Goal: Information Seeking & Learning: Understand process/instructions

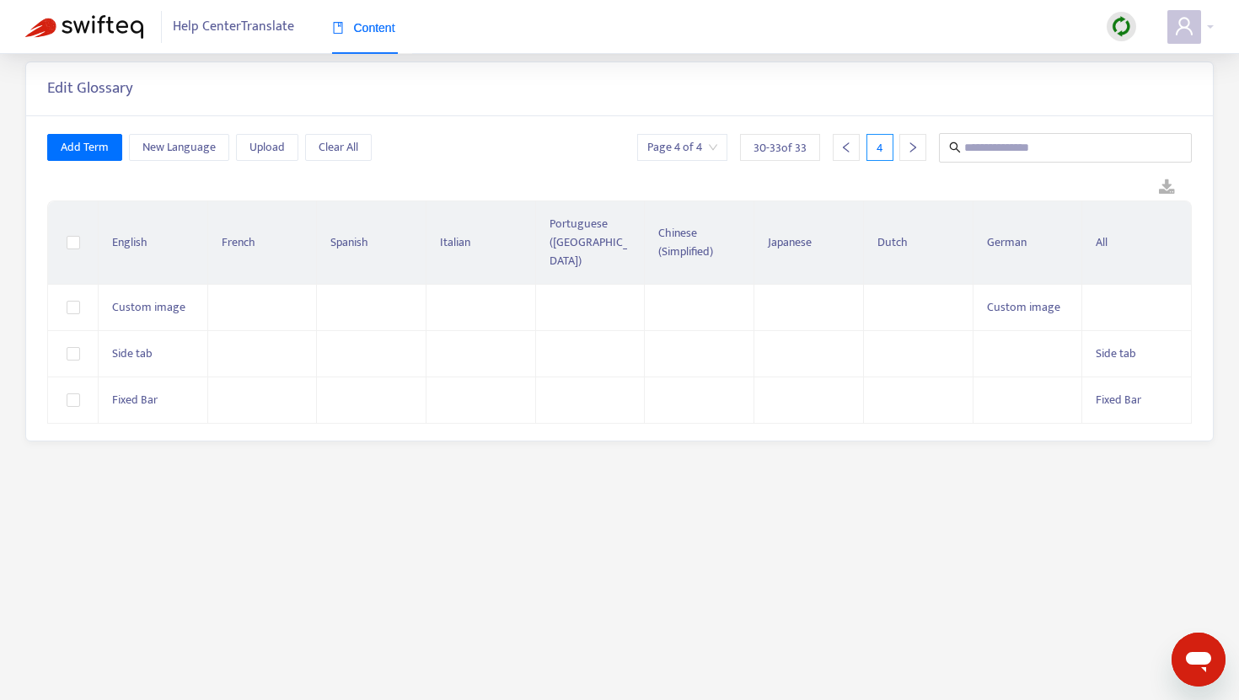
click at [108, 23] on img at bounding box center [84, 27] width 118 height 24
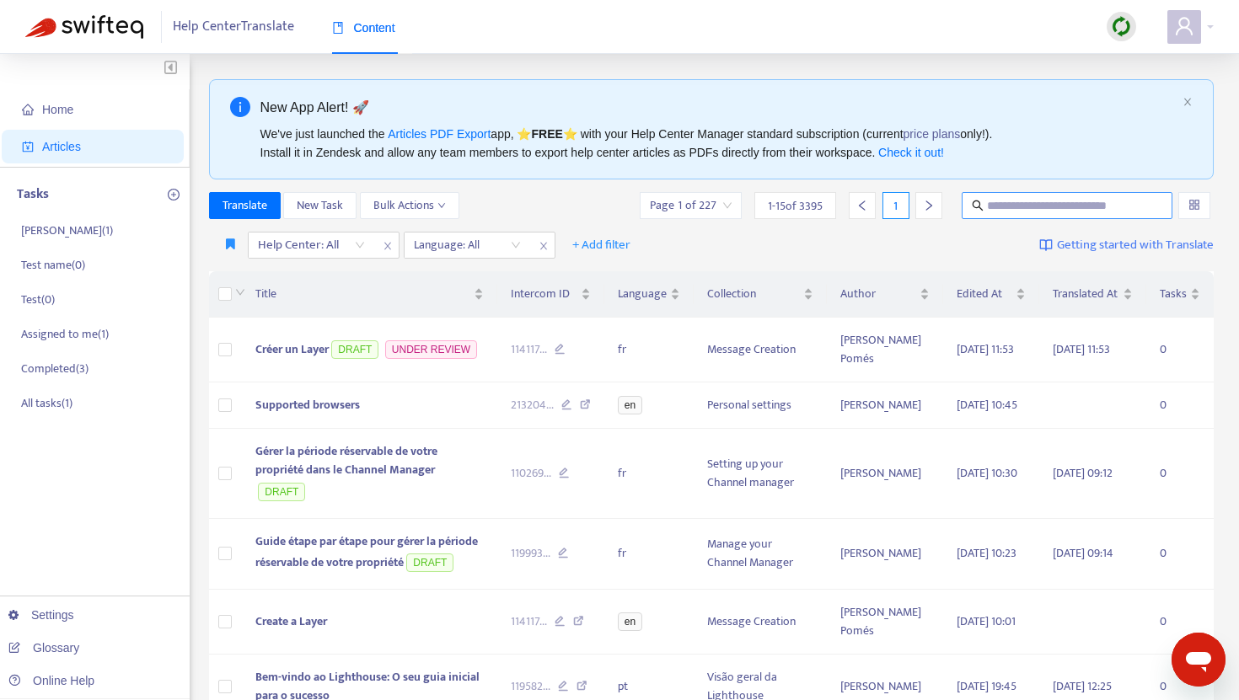
click at [1031, 203] on input "text" at bounding box center [1068, 205] width 162 height 19
click at [273, 351] on span "Créer un Layer" at bounding box center [291, 349] width 73 height 19
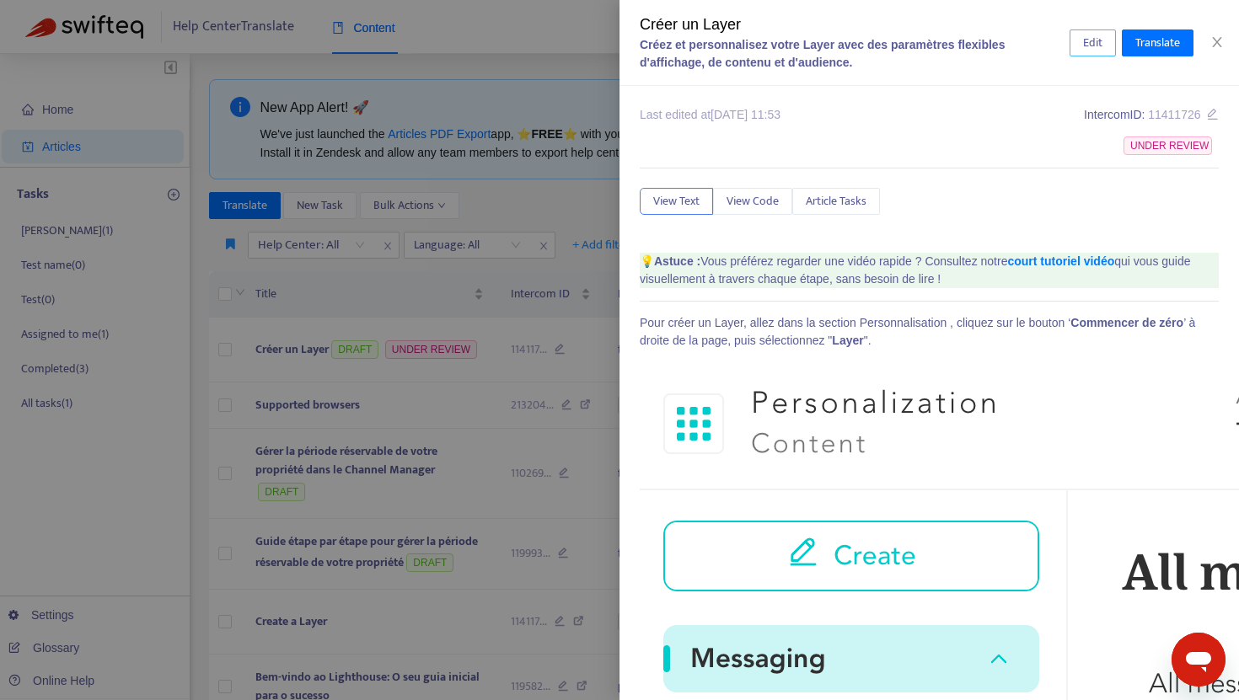
click at [1092, 46] on span "Edit" at bounding box center [1092, 43] width 19 height 19
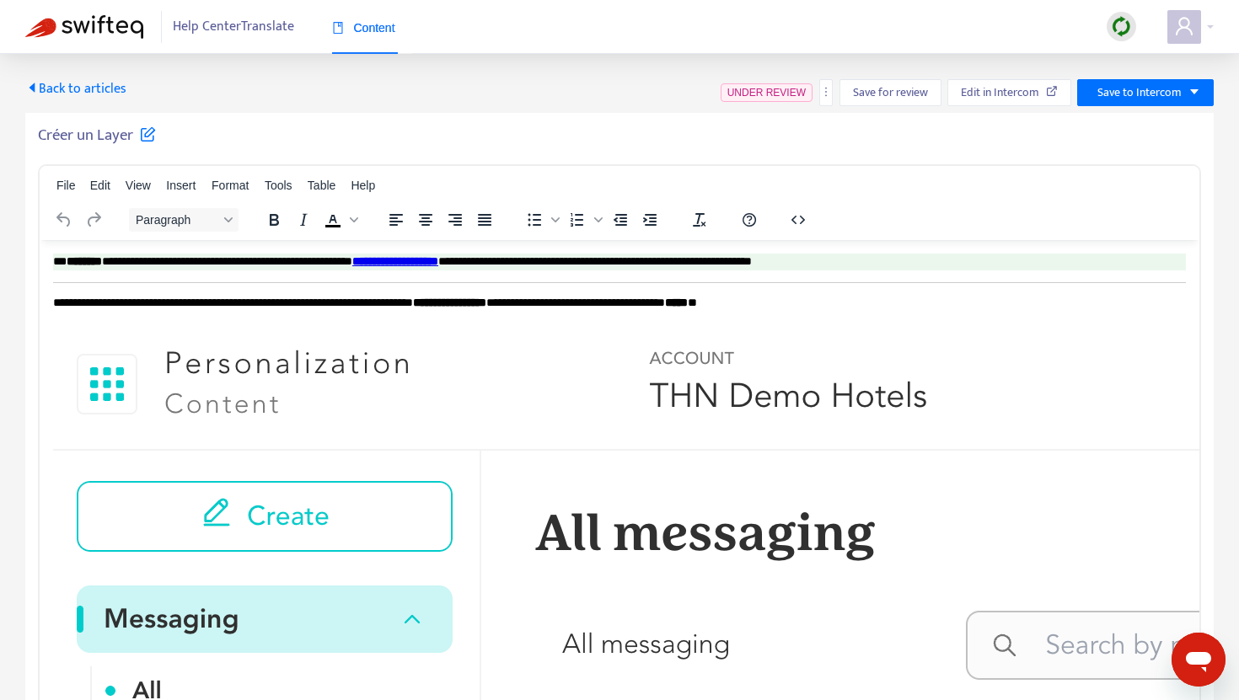
click at [874, 297] on p "**********" at bounding box center [619, 302] width 1133 height 17
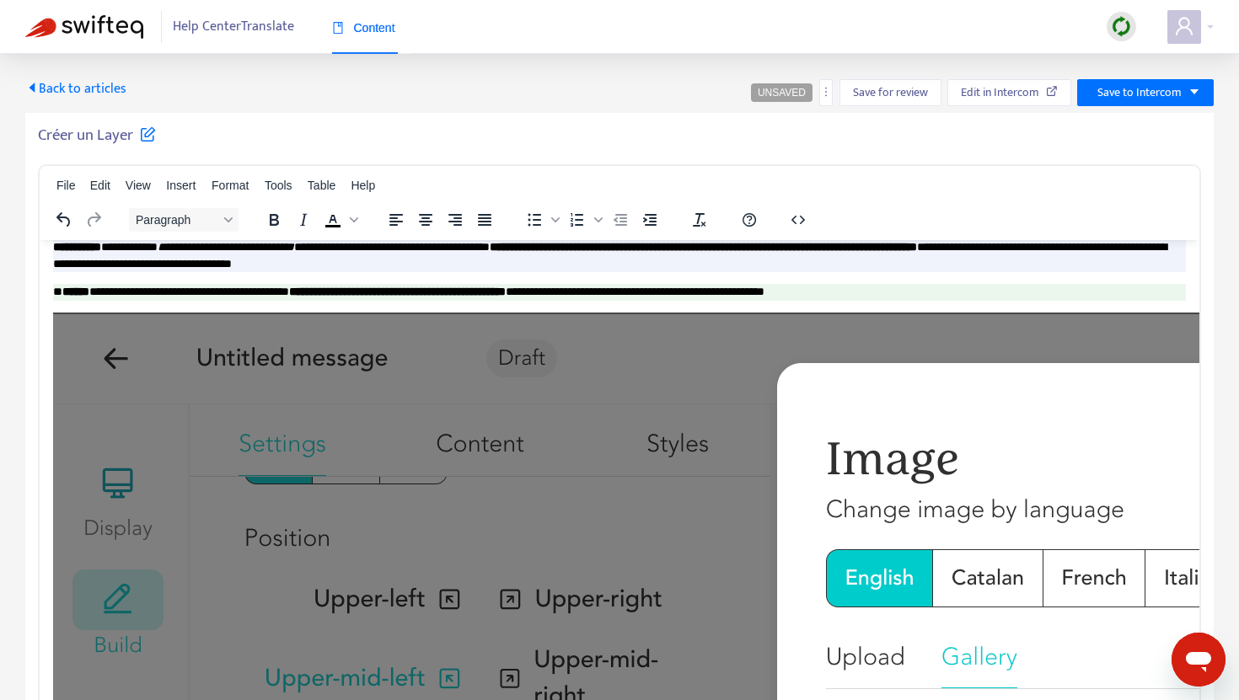
scroll to position [2906, 0]
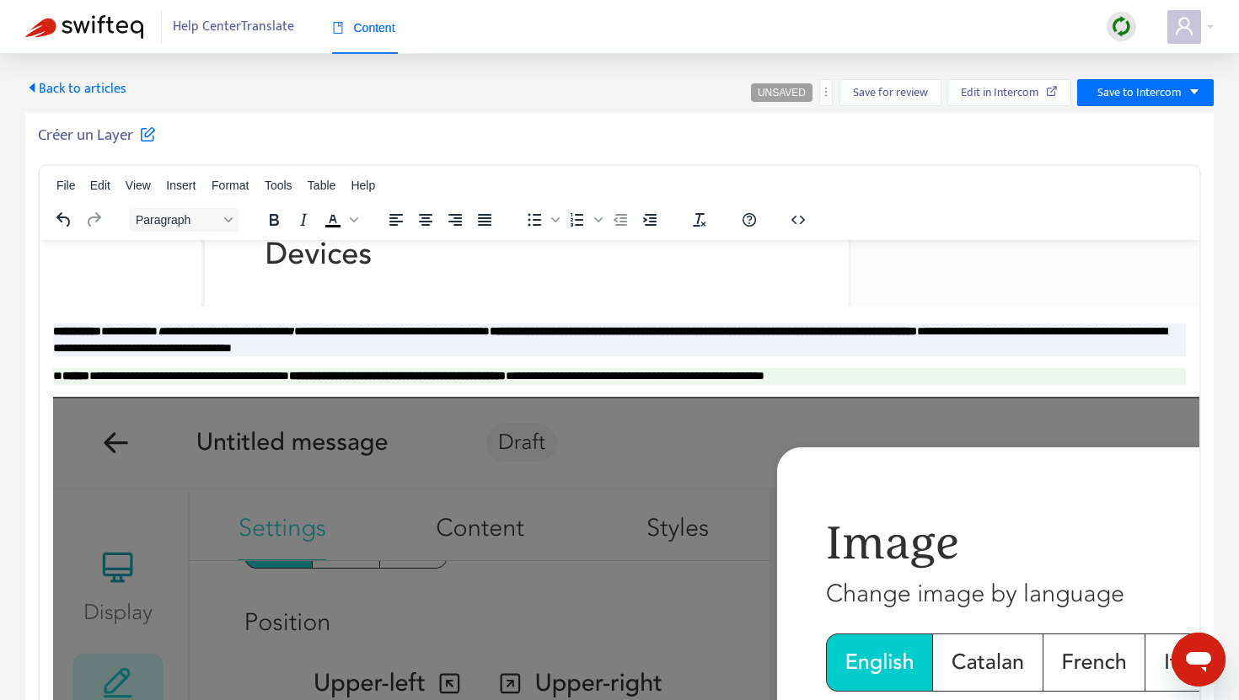
click at [619, 343] on p "**********" at bounding box center [619, 339] width 1133 height 33
click at [114, 97] on span "Back to articles" at bounding box center [75, 89] width 101 height 23
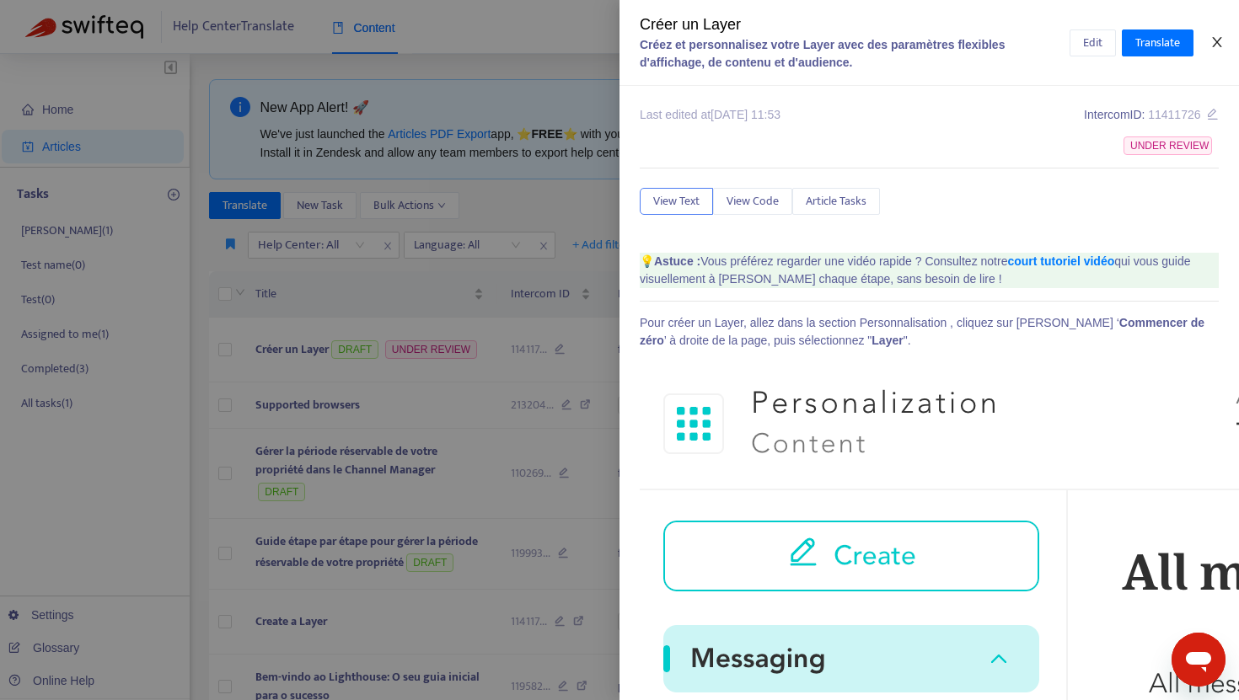
click at [1222, 40] on icon "close" at bounding box center [1216, 41] width 13 height 13
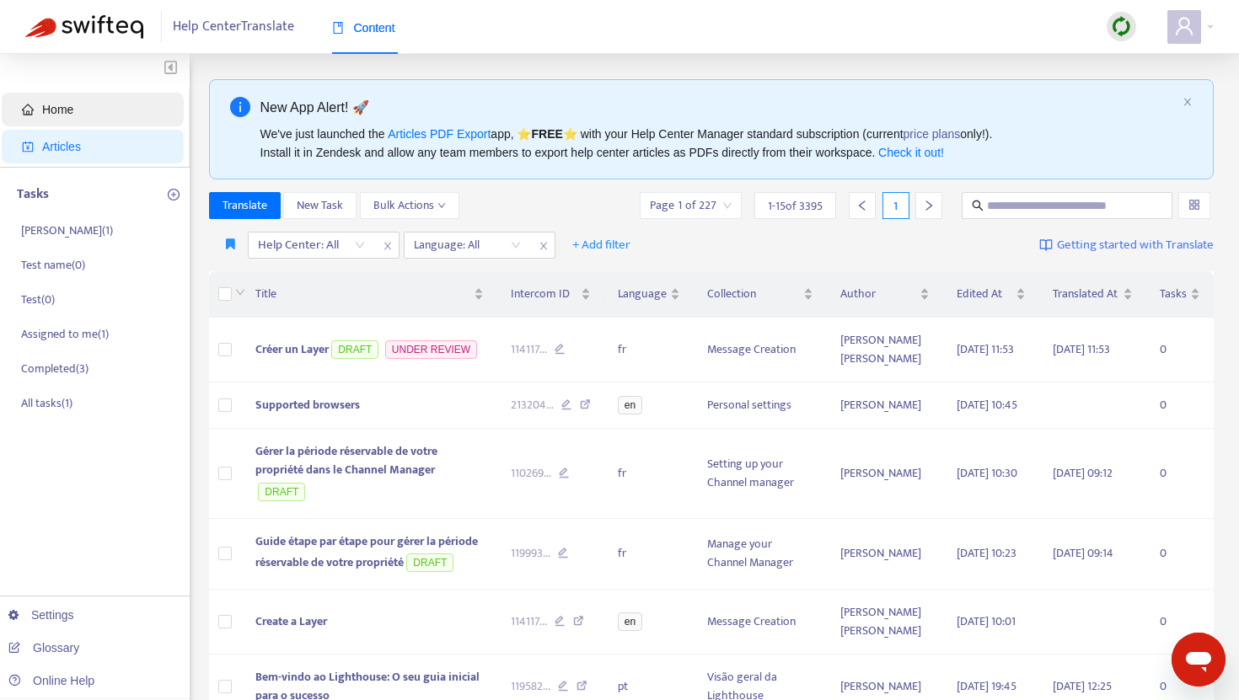
click at [69, 115] on span "Home" at bounding box center [57, 109] width 31 height 13
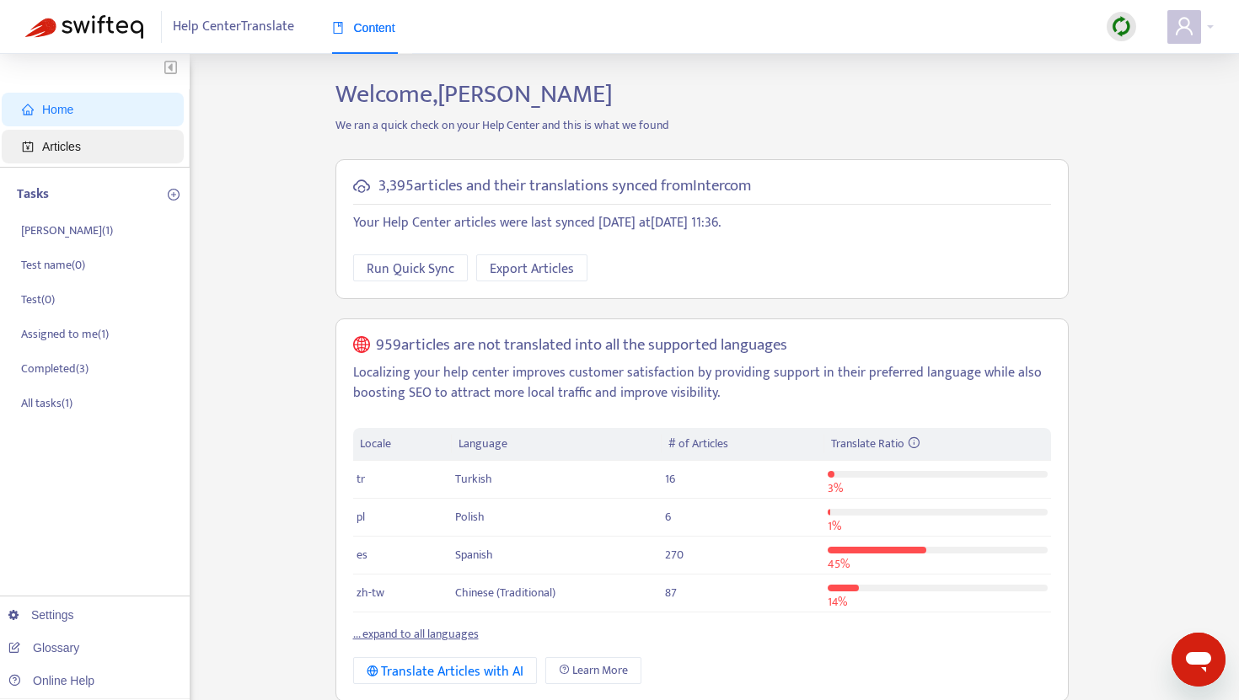
click at [58, 150] on span "Articles" at bounding box center [61, 146] width 39 height 13
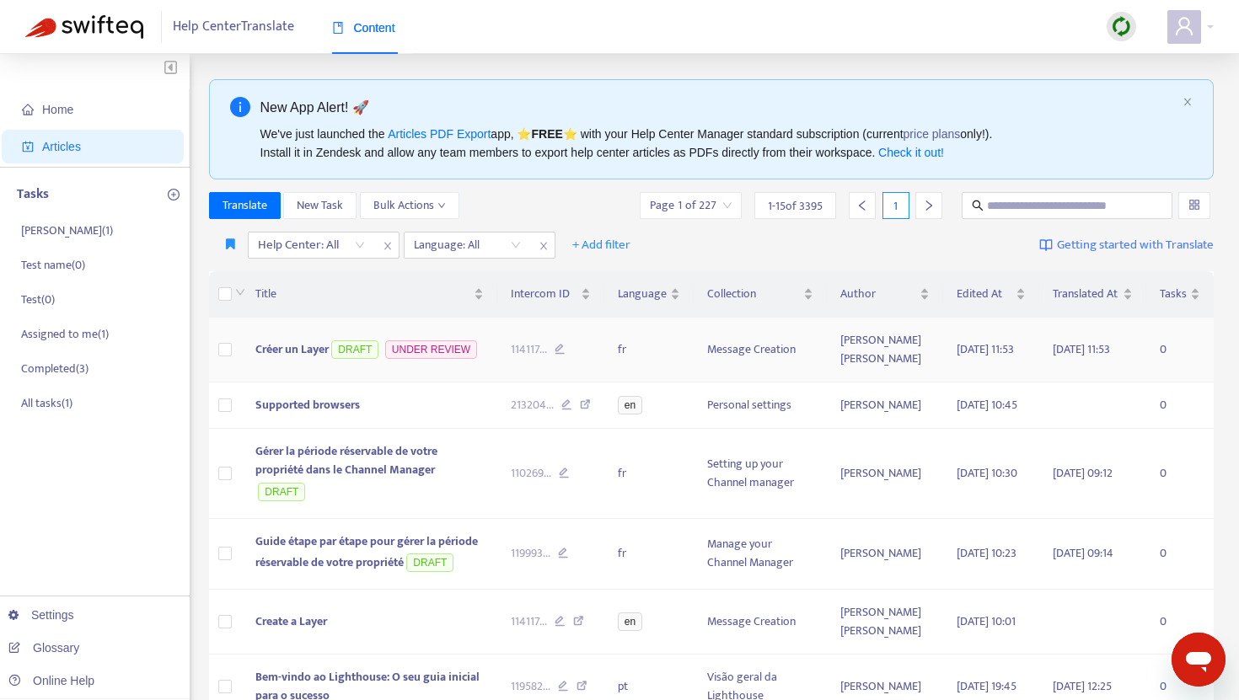
click at [327, 359] on span "Créer un Layer" at bounding box center [291, 349] width 73 height 19
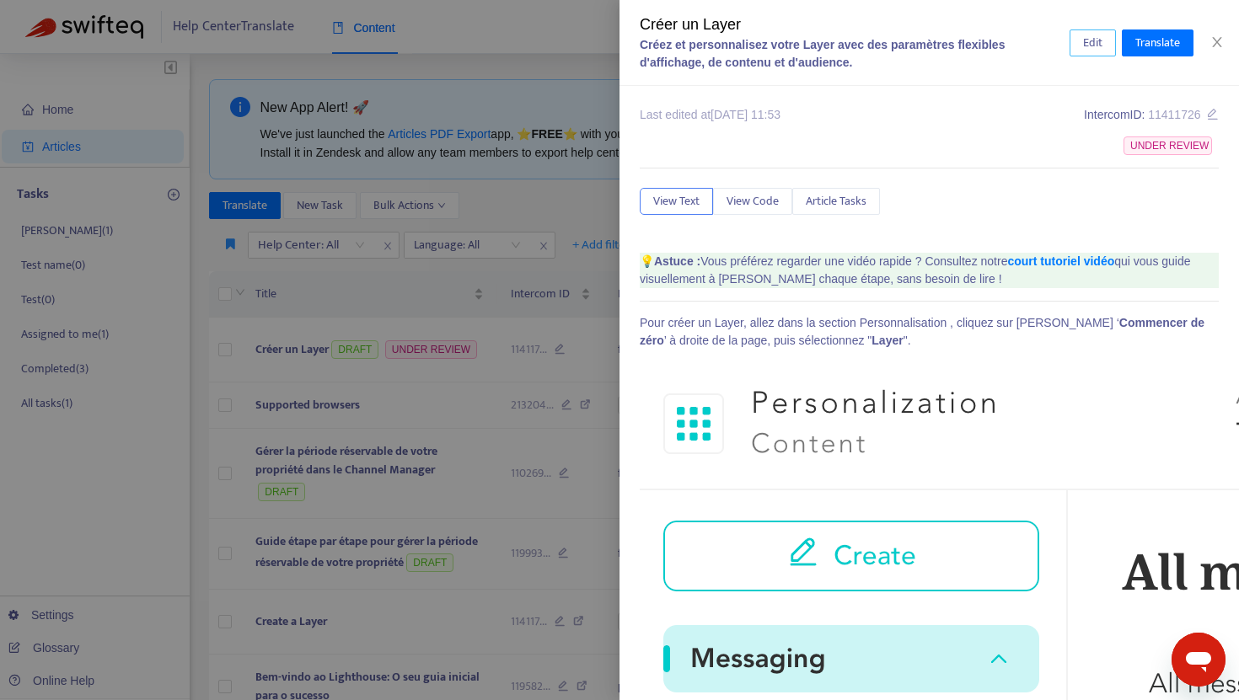
click at [1085, 34] on span "Edit" at bounding box center [1092, 43] width 19 height 19
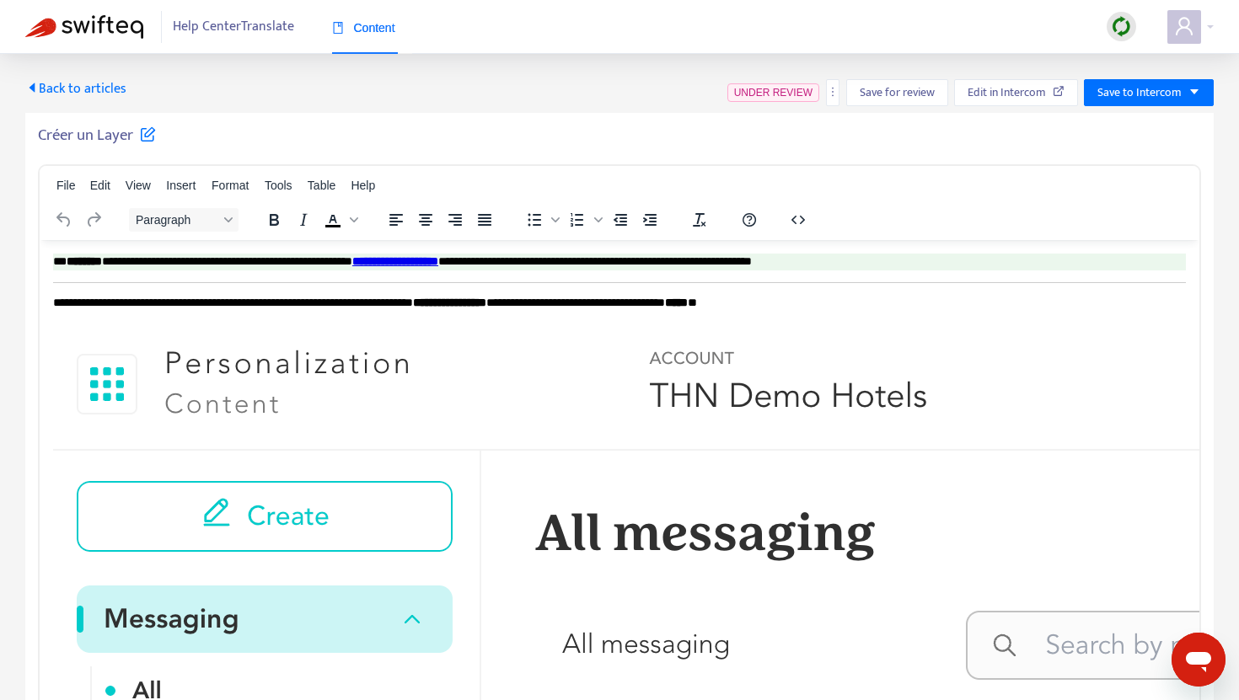
click at [849, 297] on p "**********" at bounding box center [619, 302] width 1133 height 17
click at [1172, 92] on span "Save to Intercom" at bounding box center [1139, 92] width 84 height 19
click at [1137, 148] on span "Save as draft" at bounding box center [1130, 153] width 64 height 19
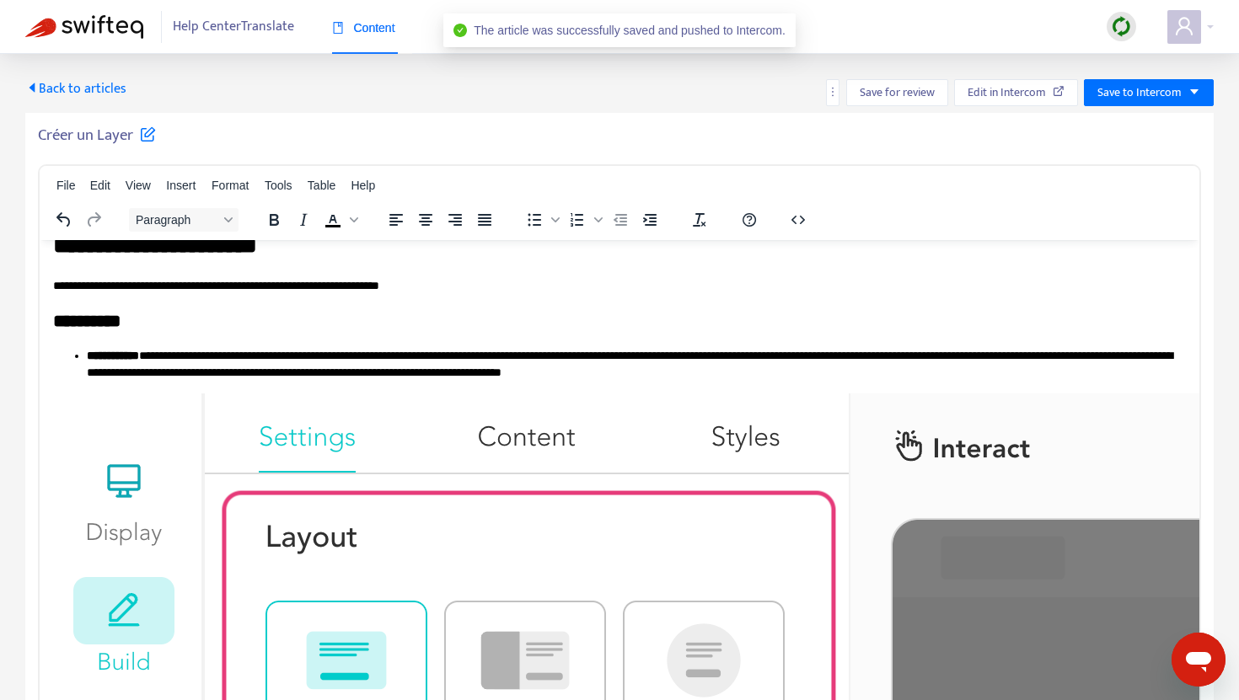
scroll to position [1595, 0]
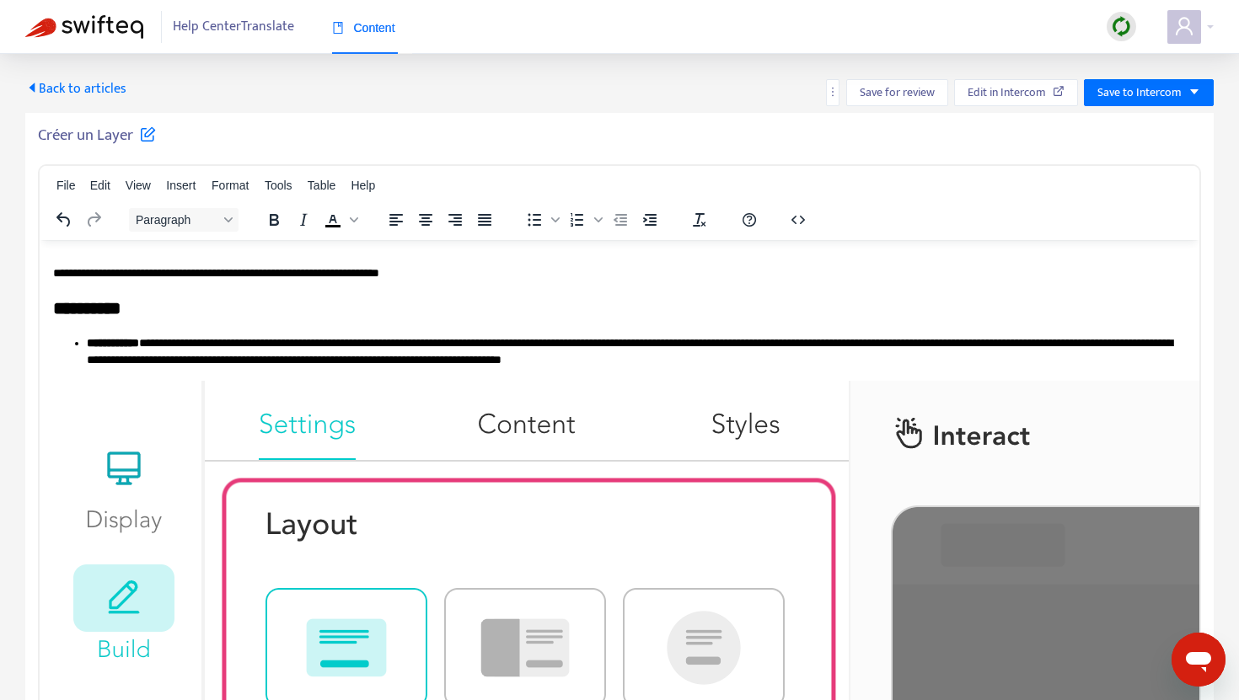
click at [59, 90] on span "Back to articles" at bounding box center [75, 89] width 101 height 23
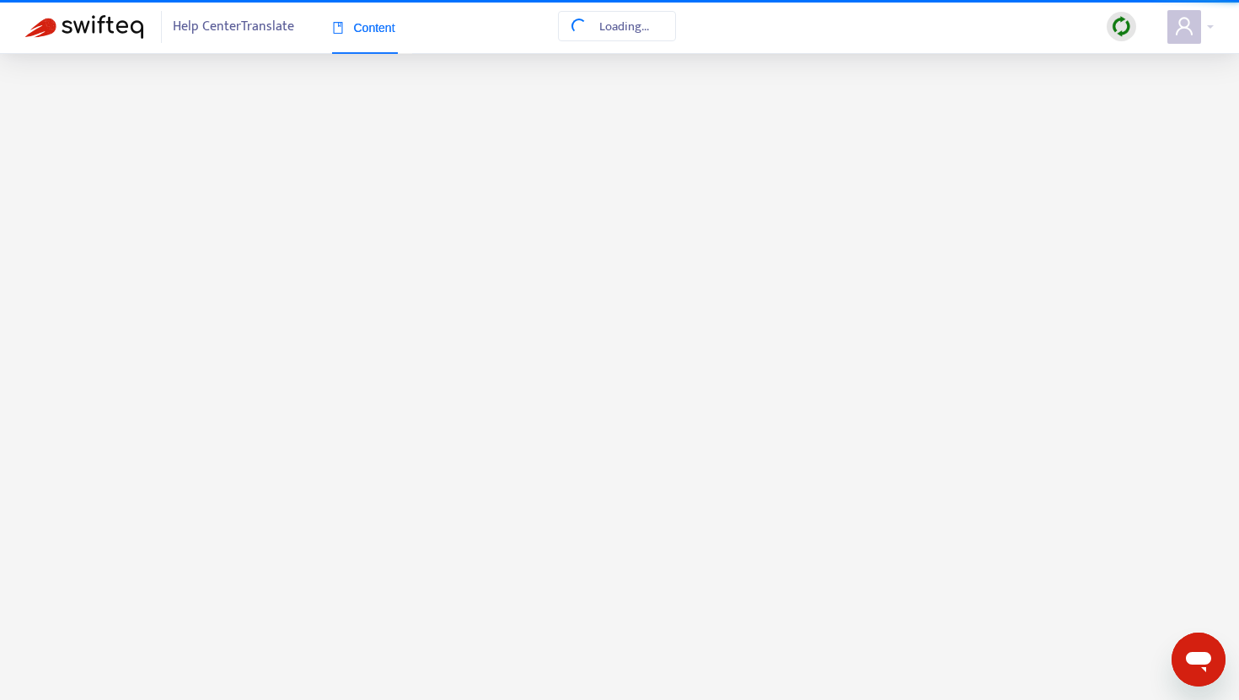
click at [56, 89] on div "Back to articles" at bounding box center [75, 75] width 101 height 27
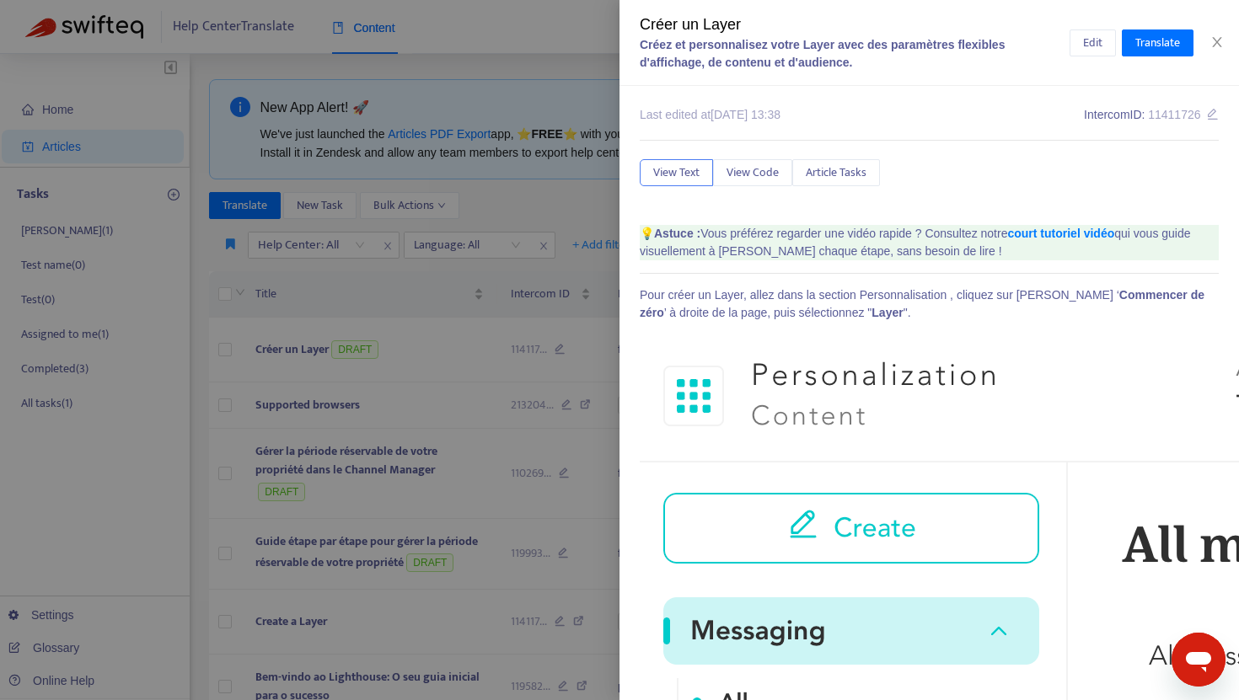
click at [433, 383] on div at bounding box center [619, 350] width 1239 height 700
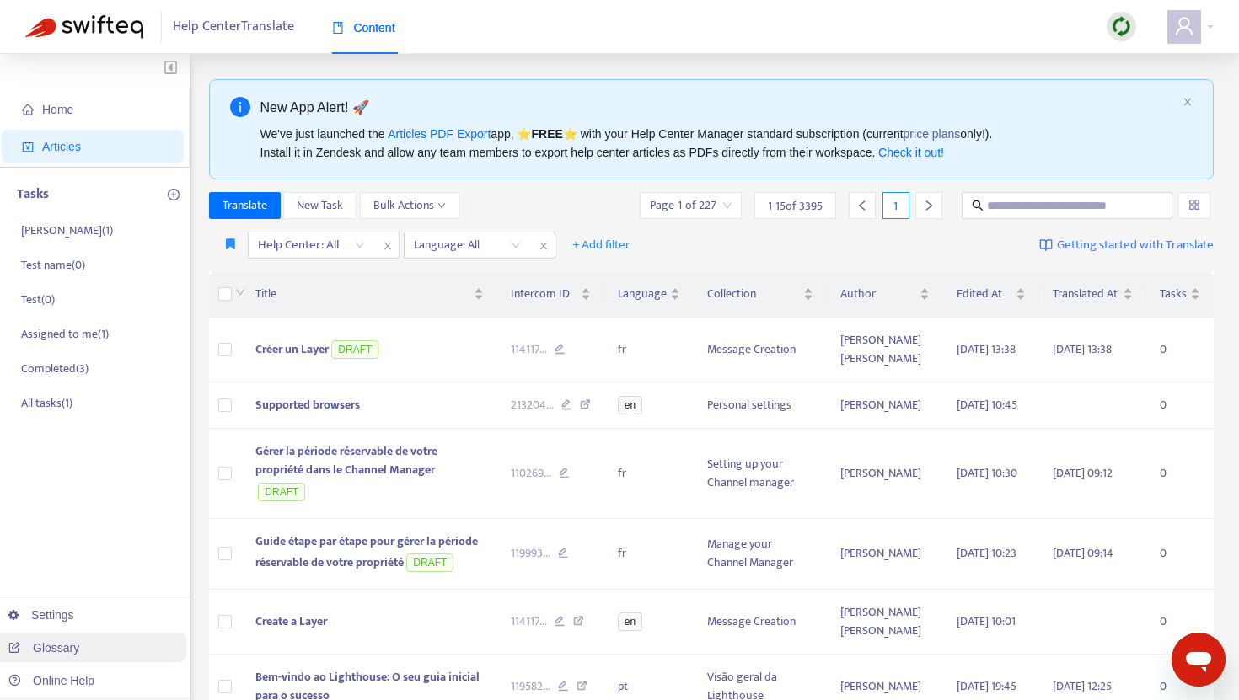
click at [62, 645] on link "Glossary" at bounding box center [43, 647] width 71 height 13
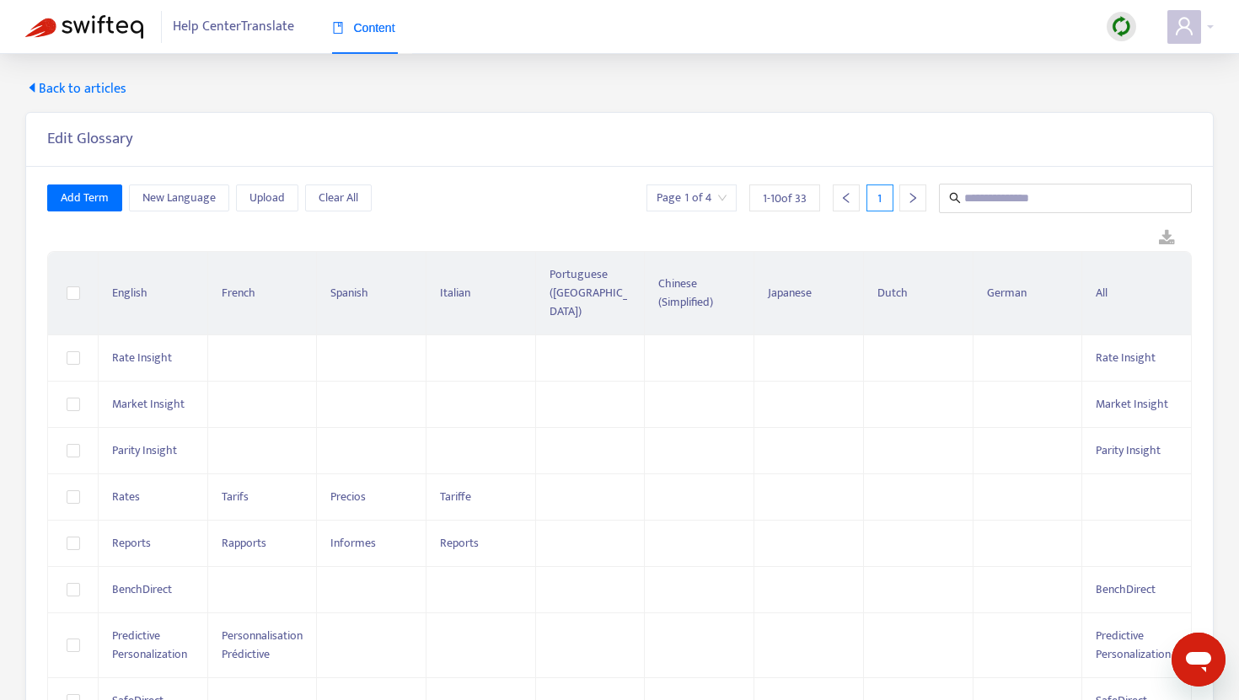
click at [909, 199] on icon "right" at bounding box center [913, 198] width 12 height 12
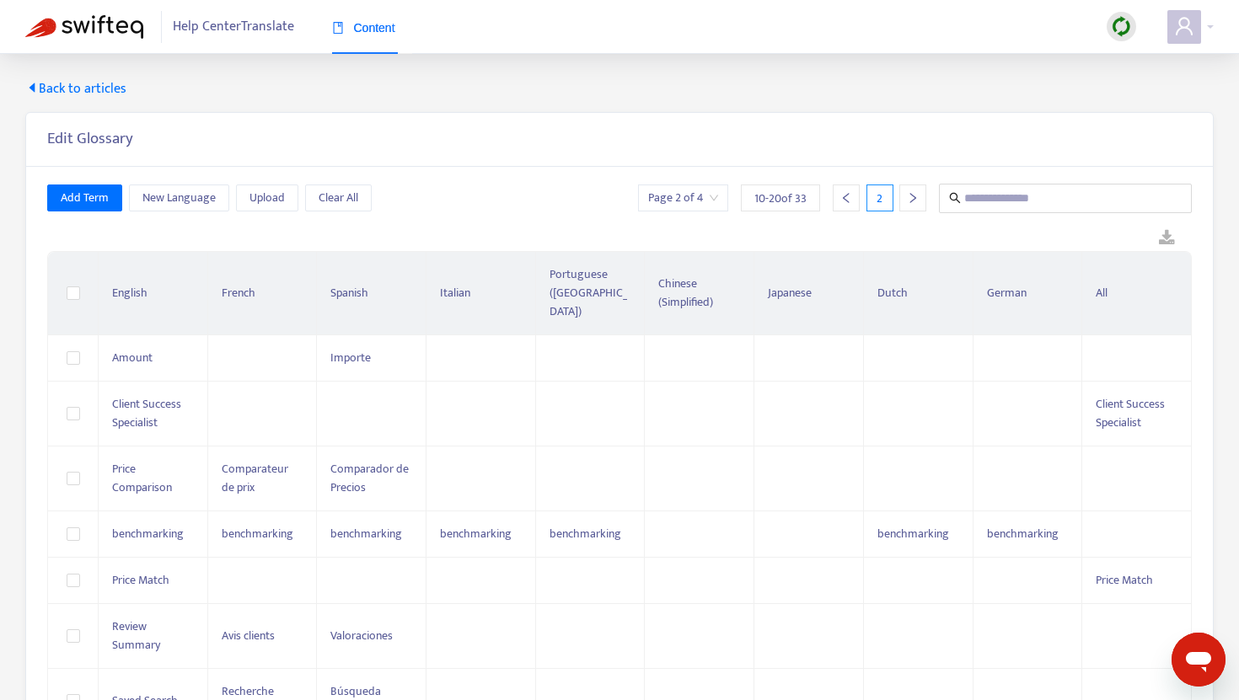
click at [926, 189] on div "Page 2 of 4 10 - 20 of 33 2" at bounding box center [915, 198] width 554 height 29
click at [919, 191] on div at bounding box center [912, 198] width 27 height 27
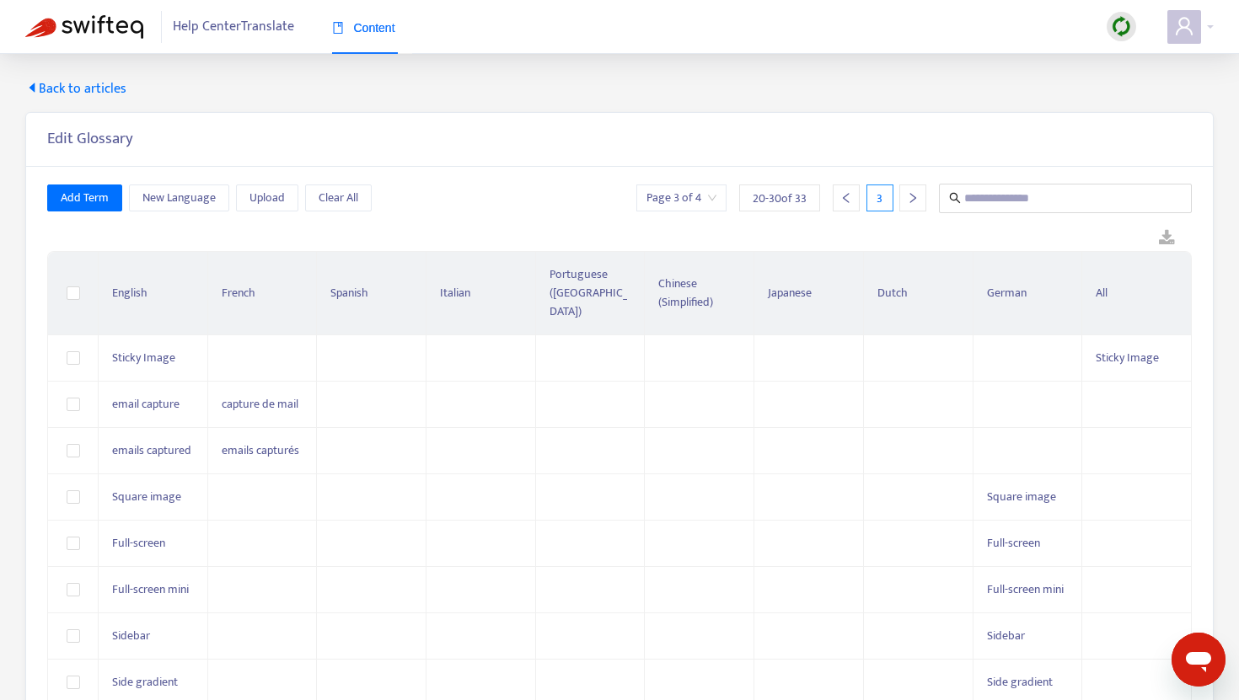
click at [72, 95] on span "Back to articles" at bounding box center [75, 89] width 101 height 20
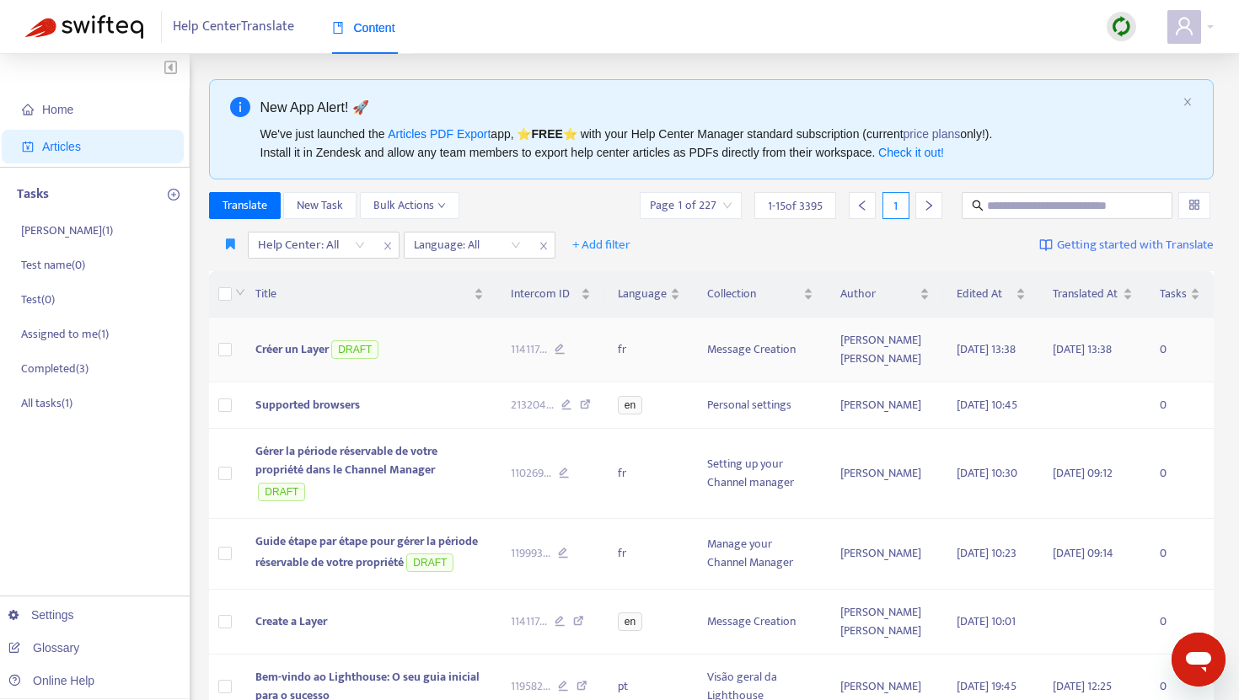
click at [300, 359] on span "Créer un Layer" at bounding box center [291, 349] width 73 height 19
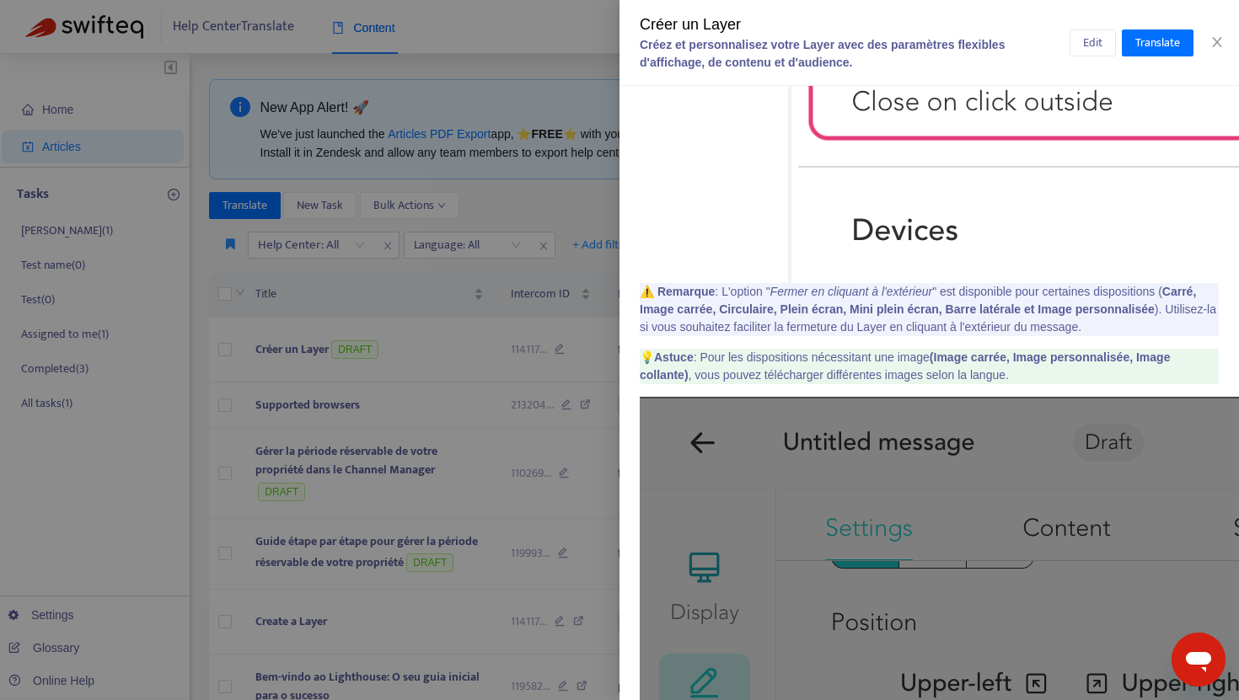
scroll to position [2947, 0]
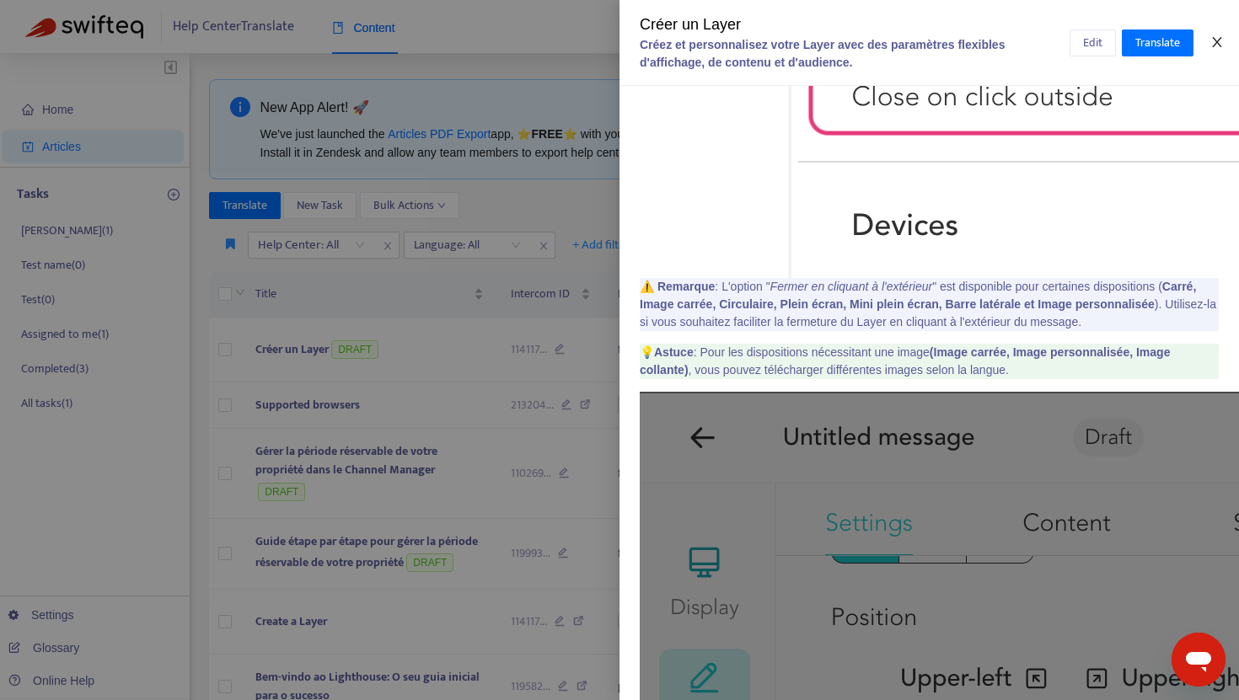
click at [1212, 43] on icon "close" at bounding box center [1216, 41] width 13 height 13
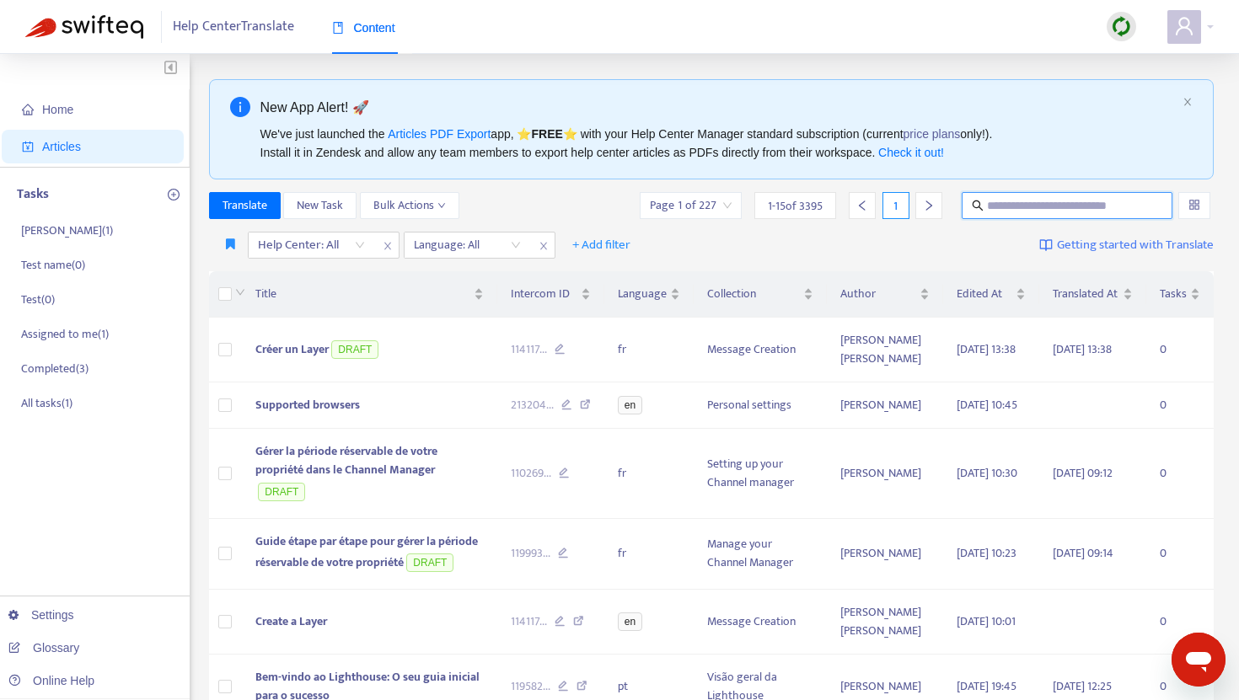
drag, startPoint x: 1015, startPoint y: 206, endPoint x: 1023, endPoint y: 206, distance: 8.5
click at [1022, 206] on input "text" at bounding box center [1068, 205] width 162 height 19
type input "*****"
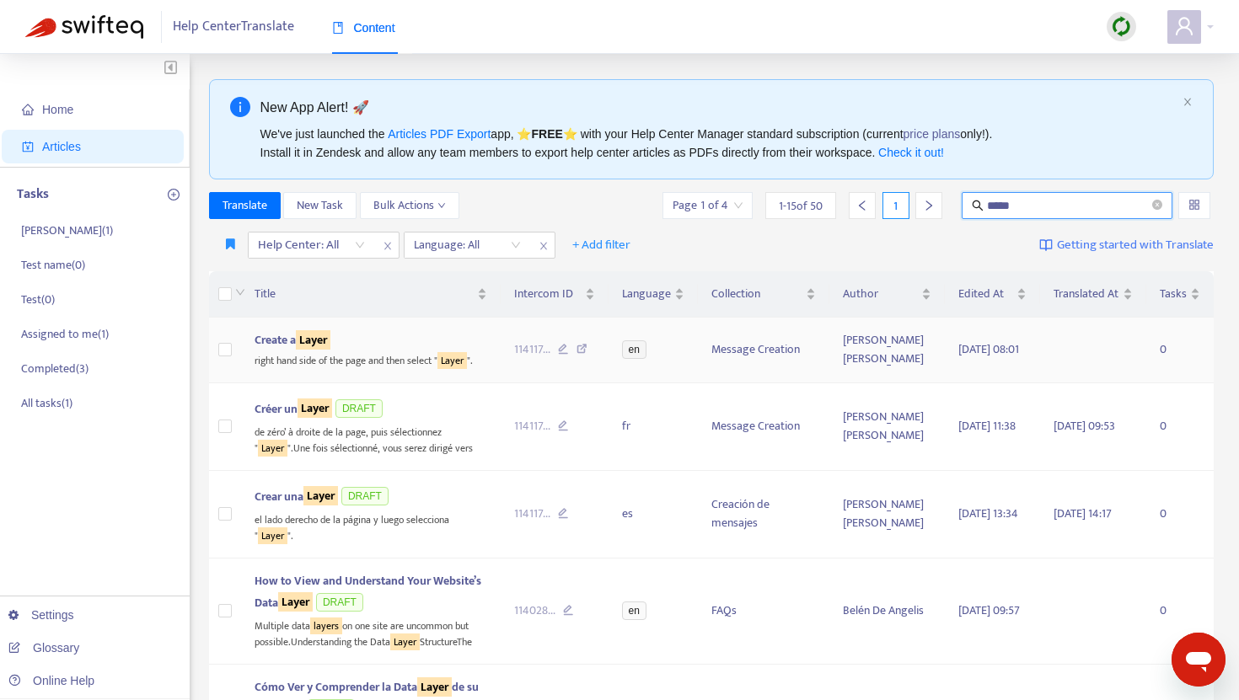
click at [321, 365] on div "right hand side of the page and then select " Layer "." at bounding box center [370, 359] width 233 height 19
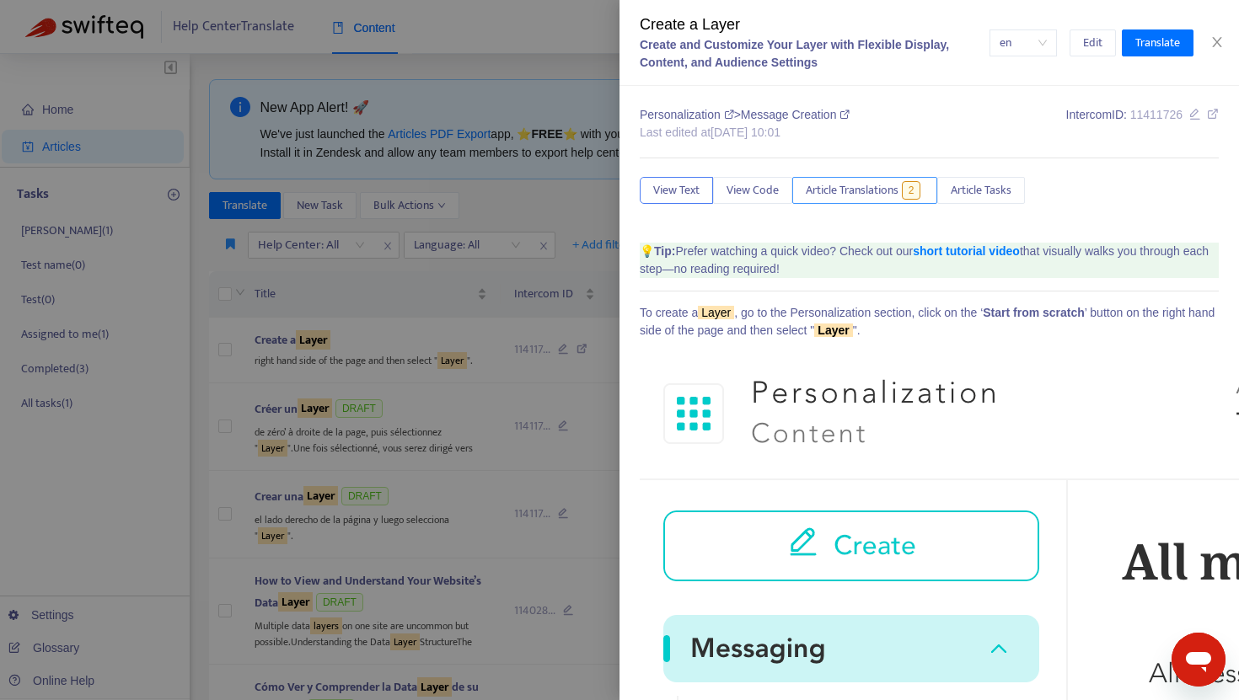
drag, startPoint x: 857, startPoint y: 213, endPoint x: 862, endPoint y: 198, distance: 16.0
click at [863, 196] on span "Article Translations" at bounding box center [852, 190] width 93 height 19
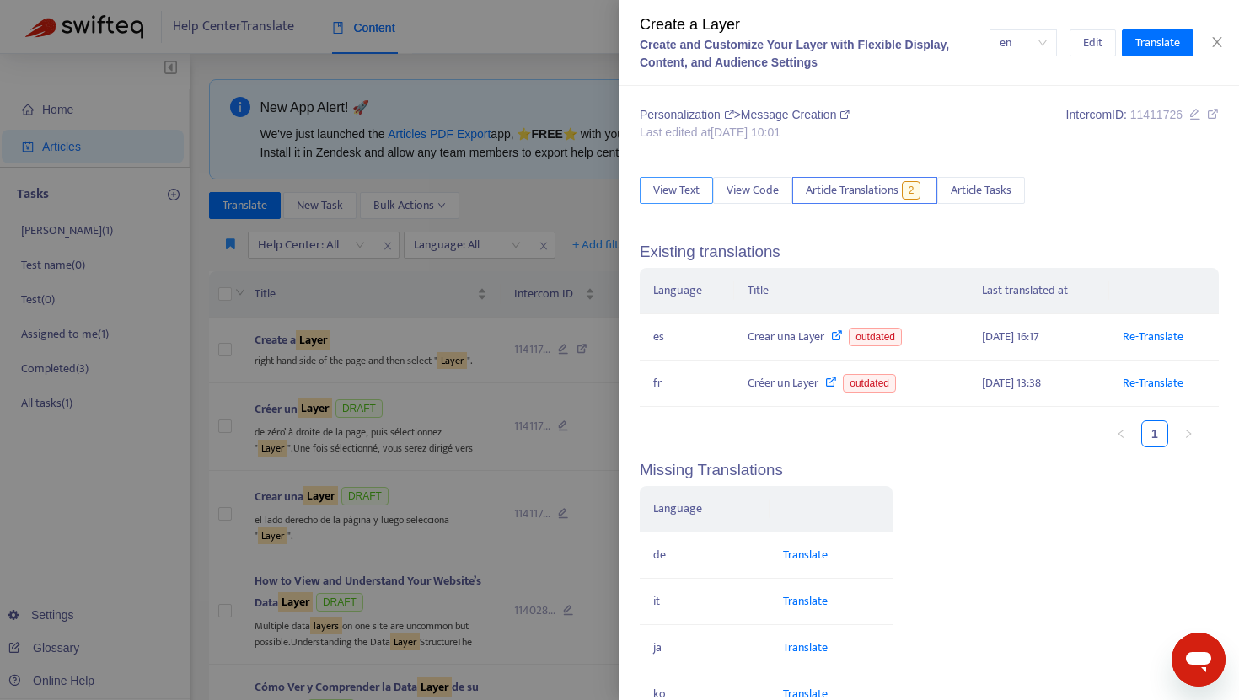
click at [682, 184] on span "View Text" at bounding box center [676, 190] width 46 height 19
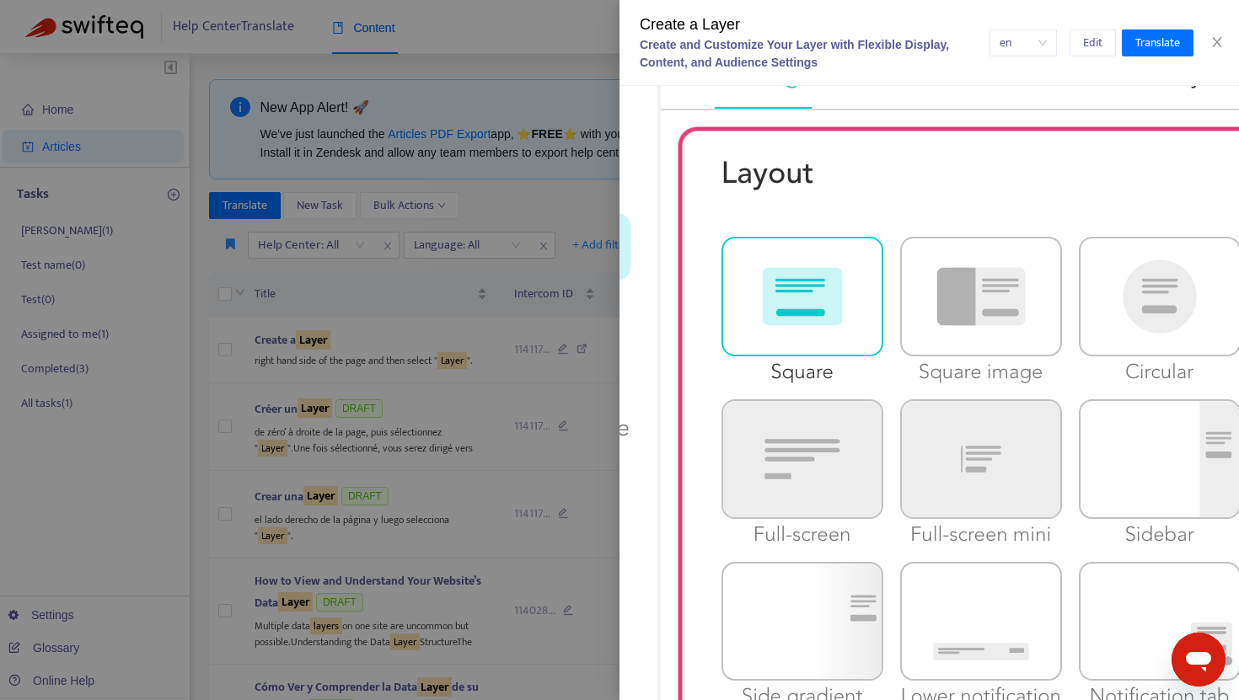
scroll to position [1971, 0]
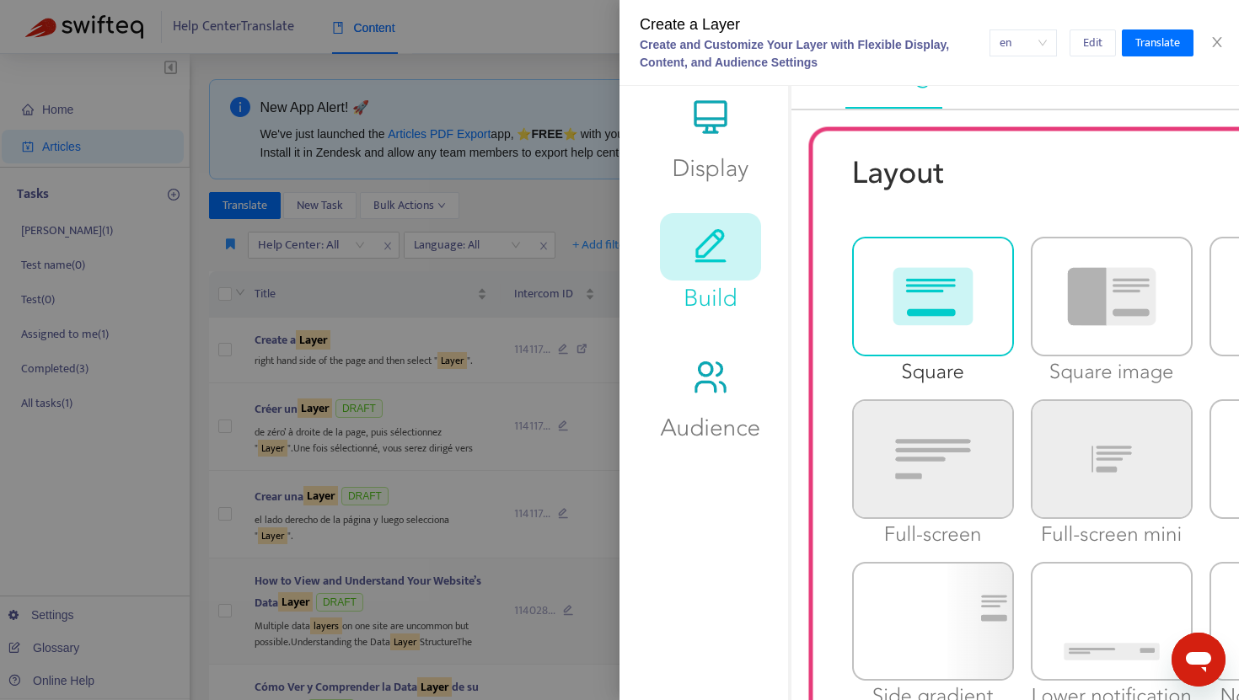
drag, startPoint x: 434, startPoint y: 605, endPoint x: 378, endPoint y: 605, distance: 56.5
click at [425, 605] on div at bounding box center [619, 350] width 1239 height 700
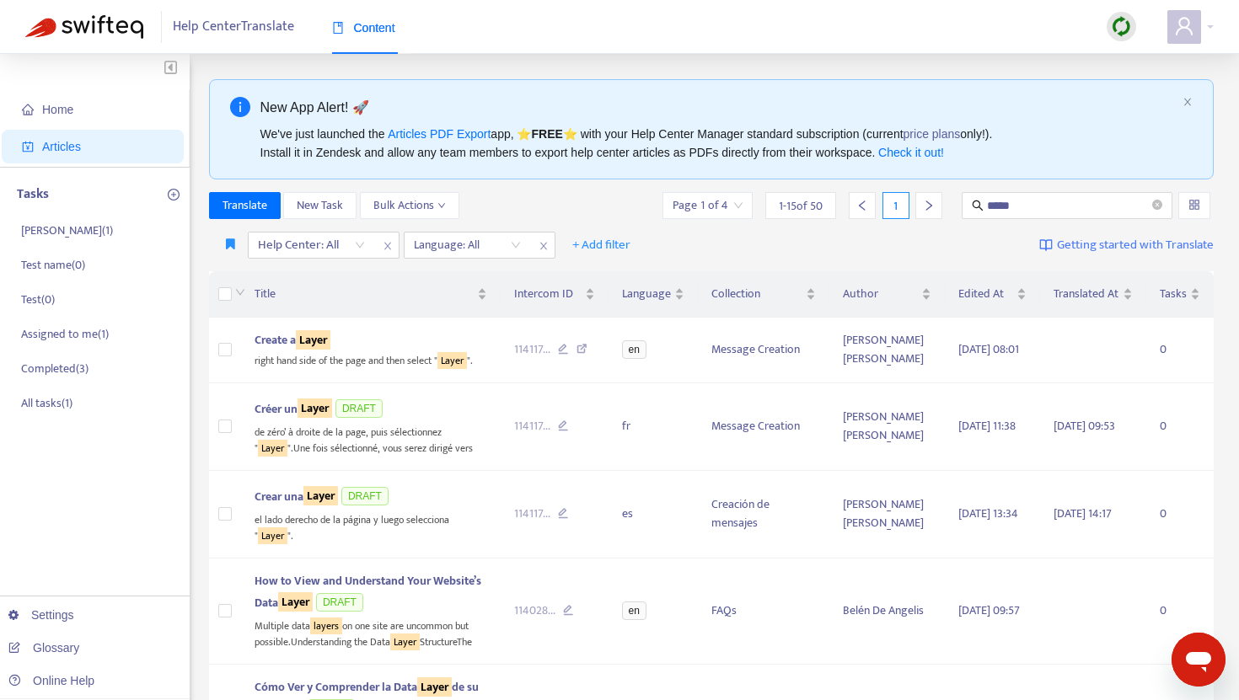
drag, startPoint x: 73, startPoint y: 649, endPoint x: 123, endPoint y: 644, distance: 50.0
click at [74, 648] on link "Glossary" at bounding box center [43, 647] width 71 height 13
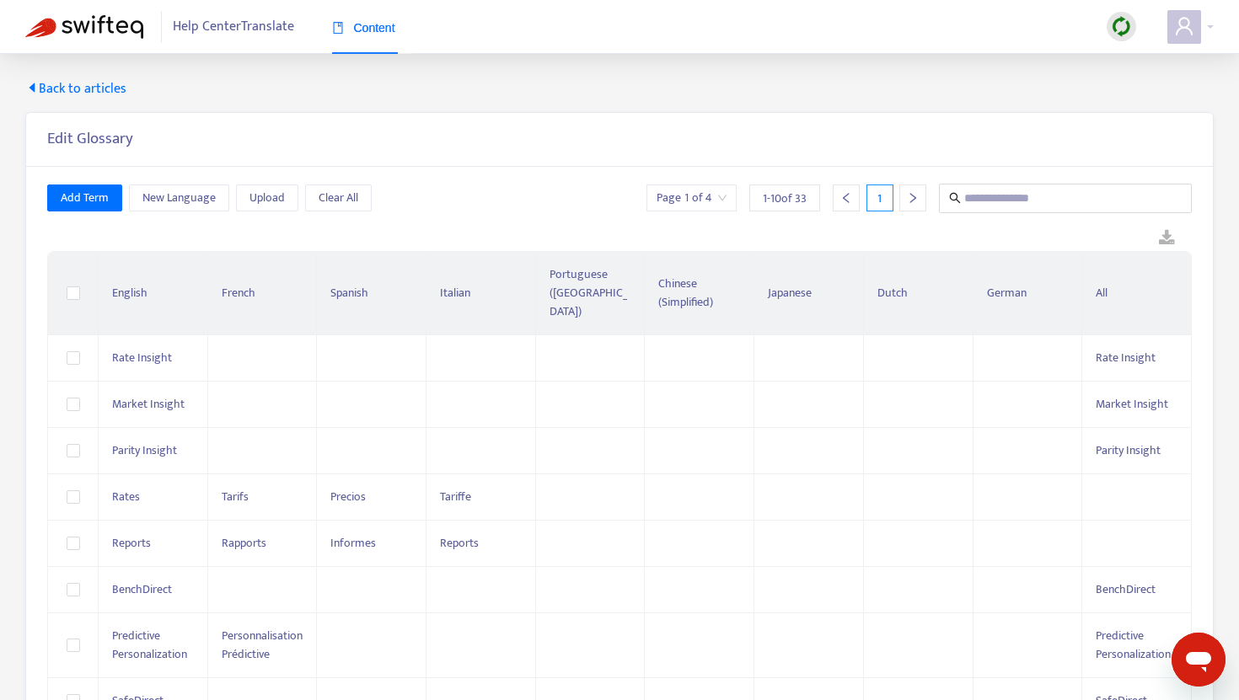
click at [904, 200] on div "1" at bounding box center [877, 198] width 100 height 27
click at [904, 200] on div at bounding box center [912, 198] width 27 height 27
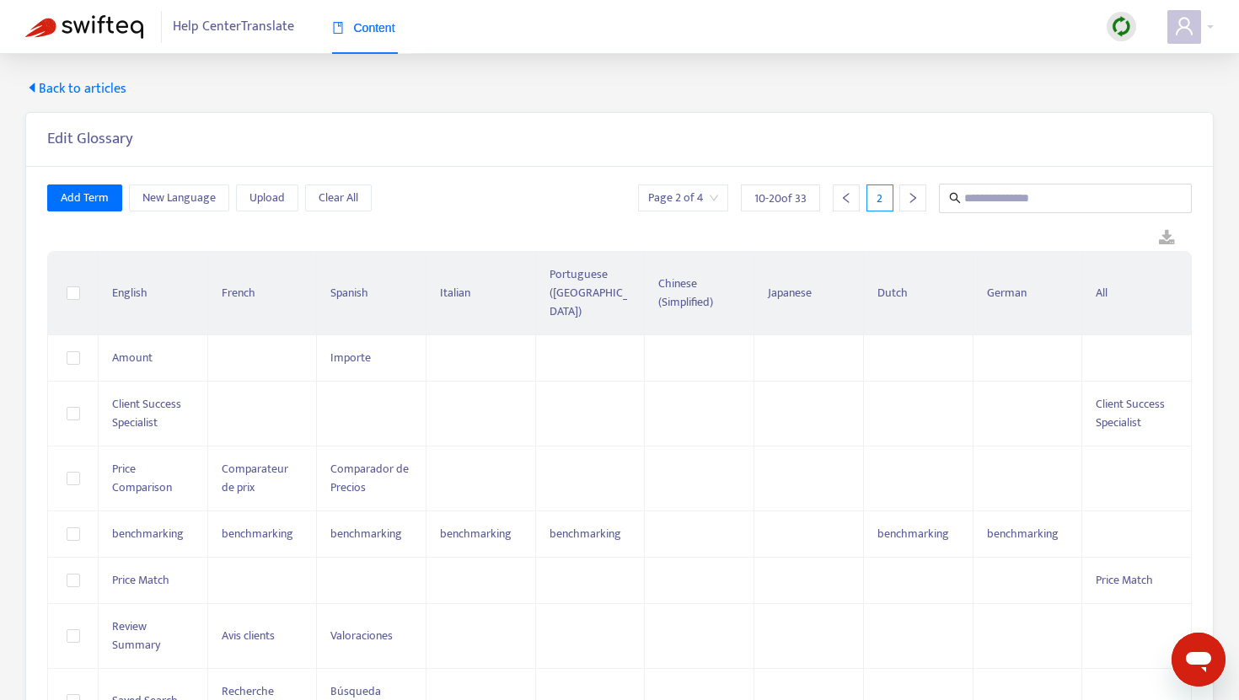
drag, startPoint x: 914, startPoint y: 201, endPoint x: 808, endPoint y: 282, distance: 133.5
click at [914, 201] on icon "right" at bounding box center [913, 198] width 12 height 12
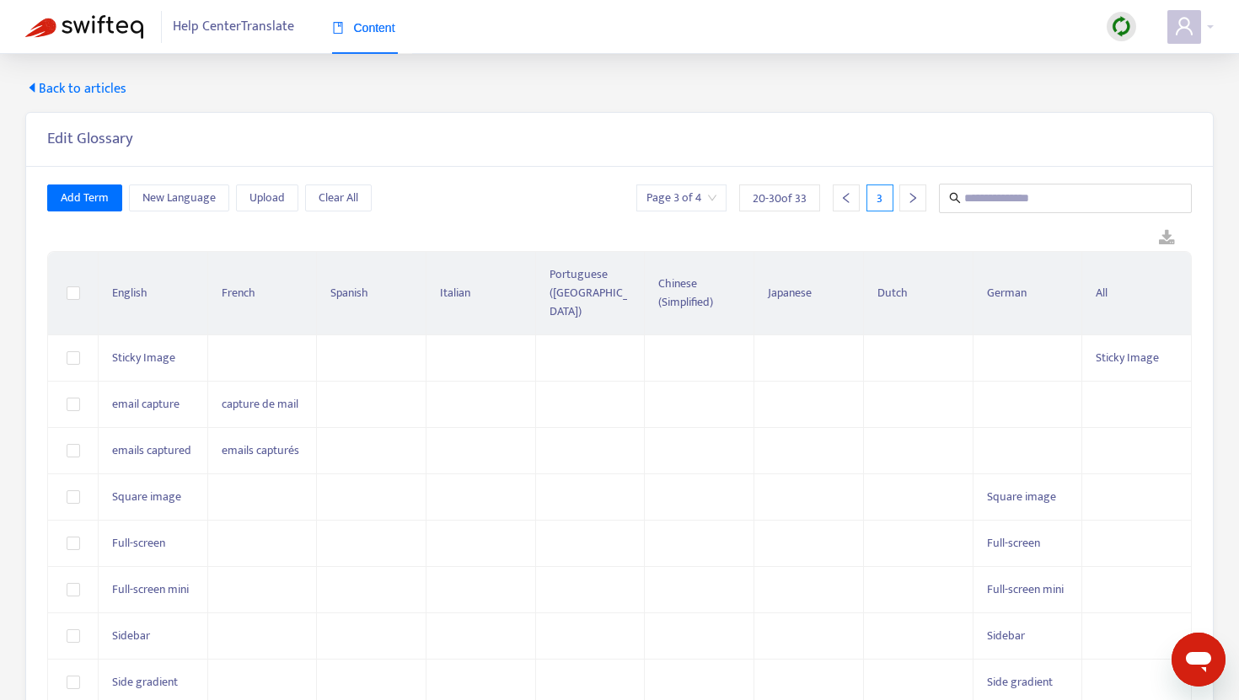
drag, startPoint x: 68, startPoint y: 99, endPoint x: 77, endPoint y: 99, distance: 8.5
click at [68, 99] on span "Back to articles" at bounding box center [75, 89] width 101 height 20
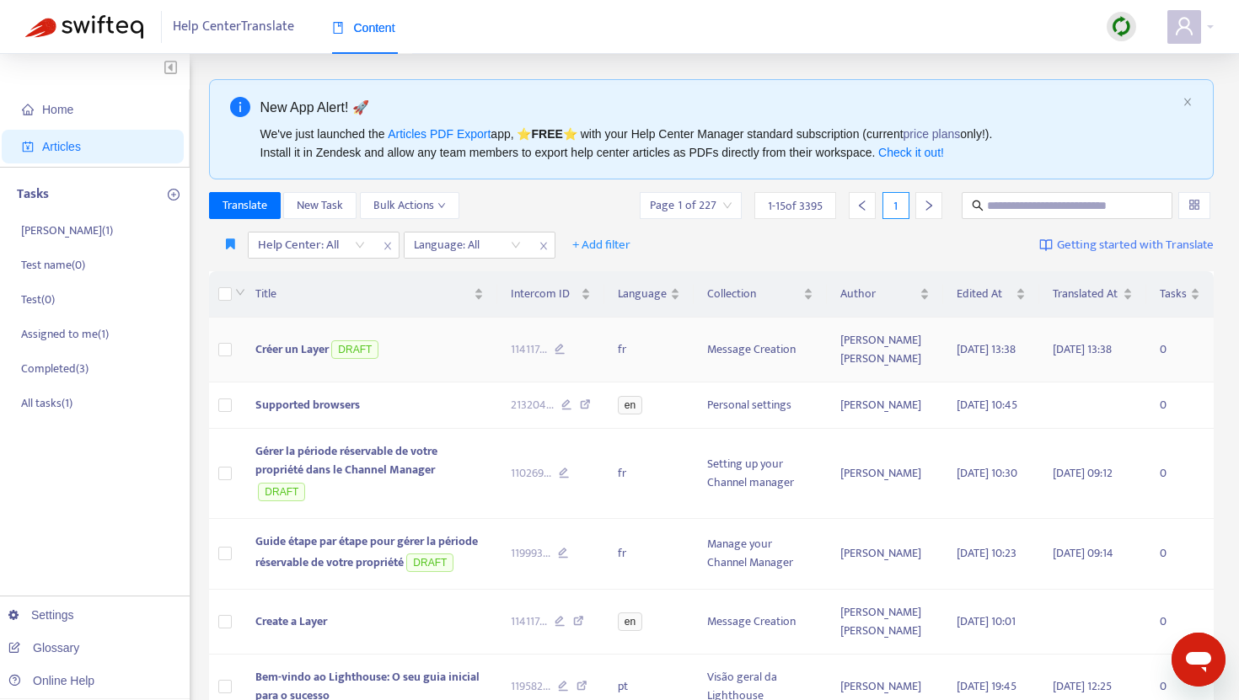
click at [311, 359] on span "Créer un Layer" at bounding box center [291, 349] width 73 height 19
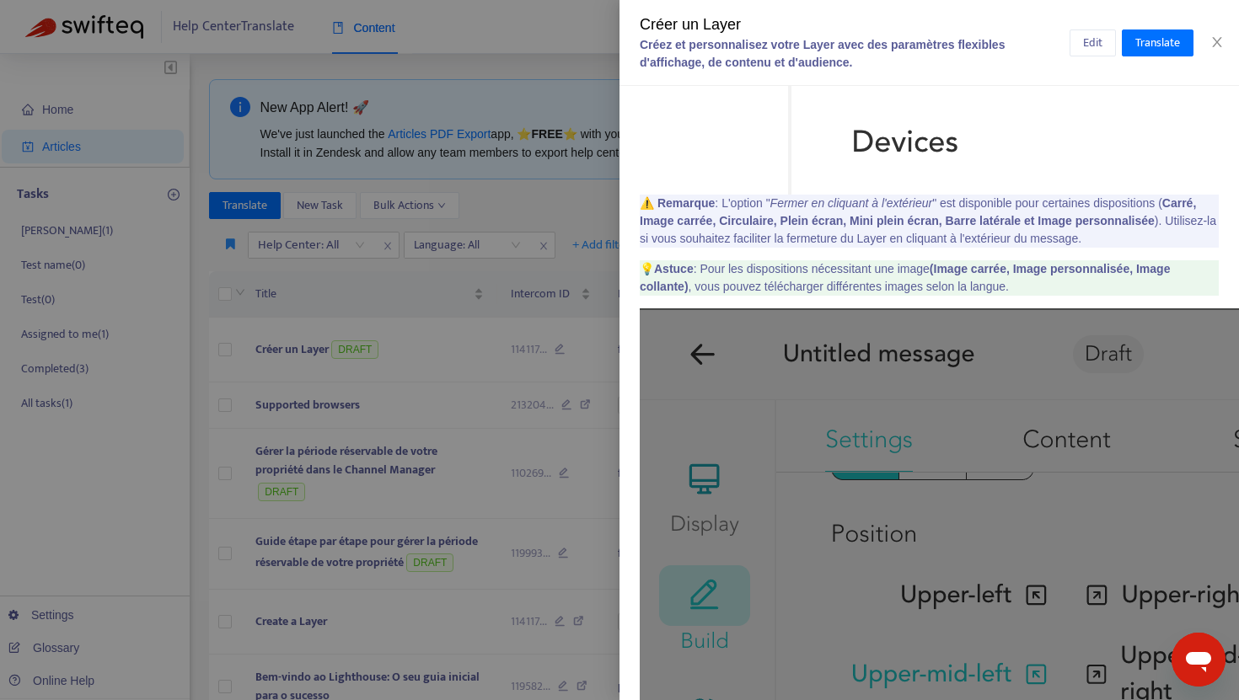
scroll to position [3031, 0]
